Goal: Navigation & Orientation: Go to known website

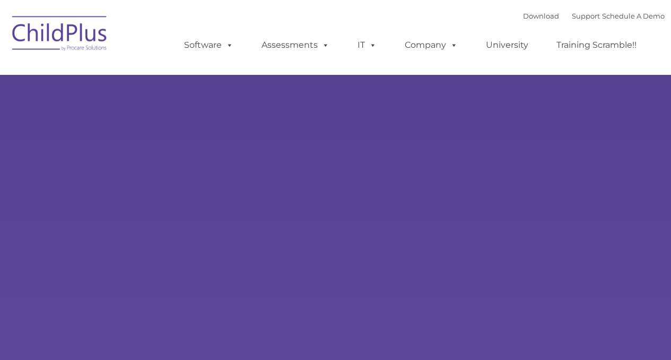
select select "MEDIUM"
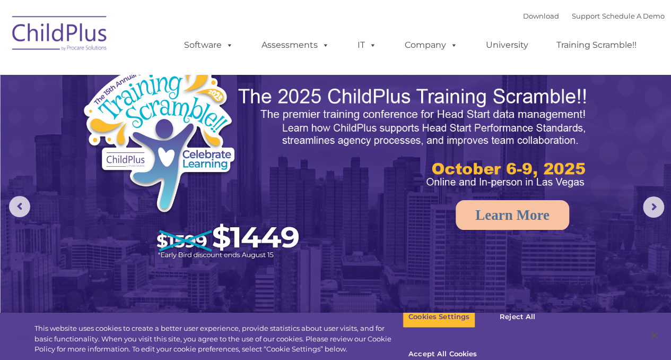
click at [78, 29] on img at bounding box center [60, 34] width 106 height 53
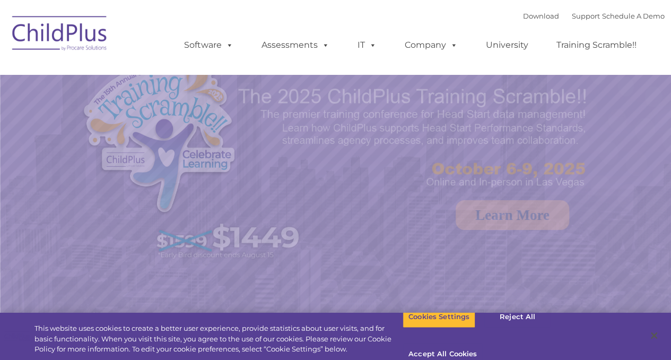
select select "MEDIUM"
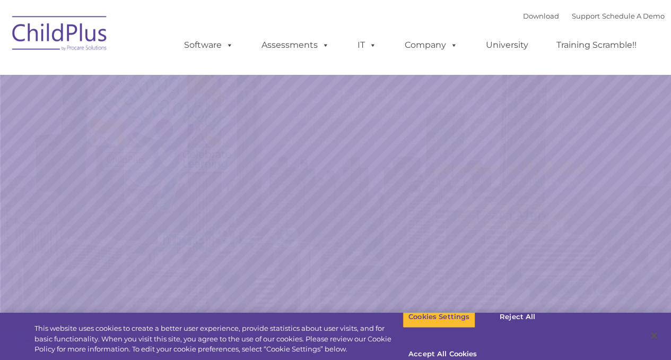
select select "MEDIUM"
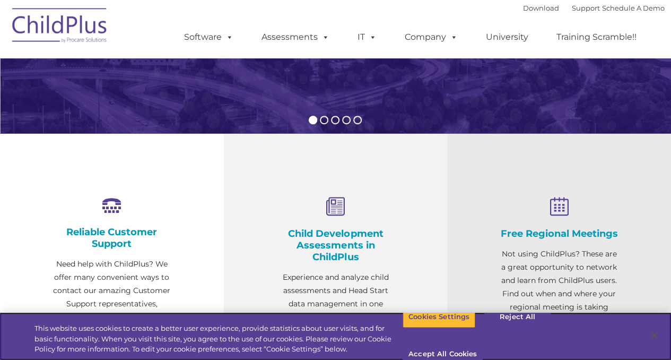
scroll to position [280, 0]
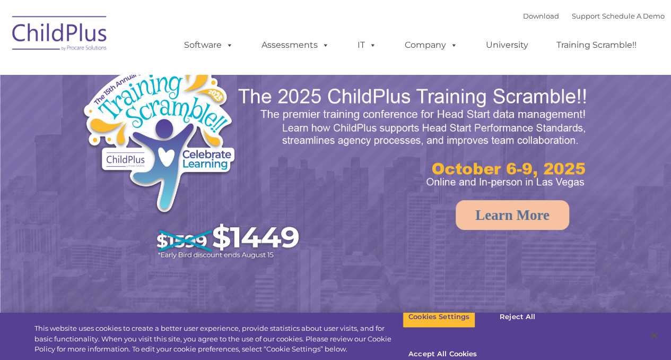
select select "MEDIUM"
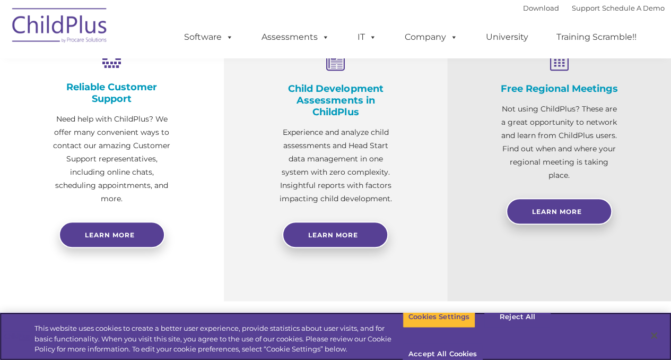
scroll to position [428, 0]
